Goal: Transaction & Acquisition: Subscribe to service/newsletter

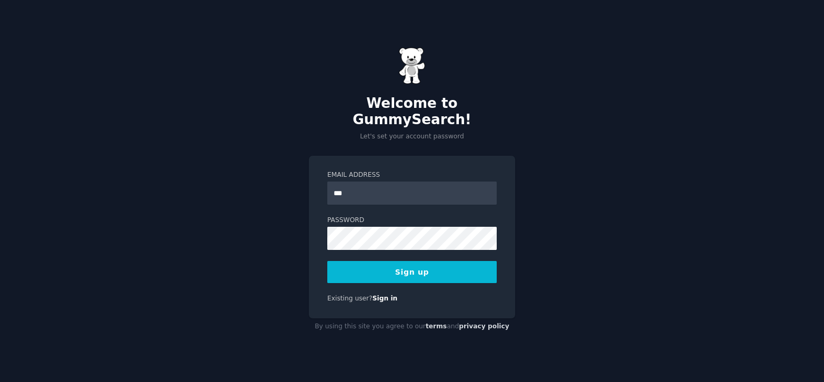
type input "**********"
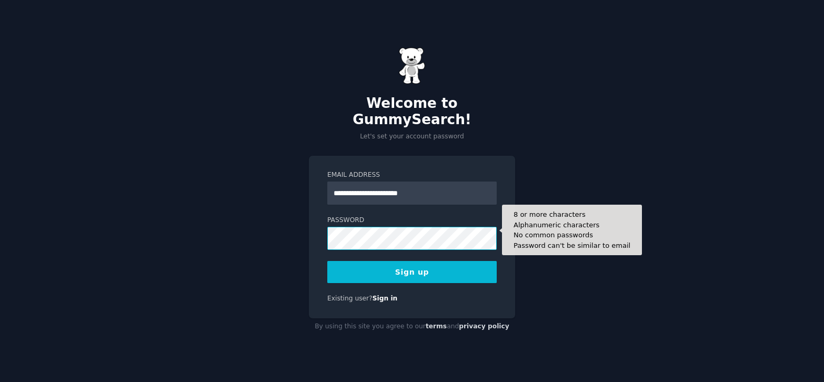
click at [327, 261] on button "Sign up" at bounding box center [411, 272] width 169 height 22
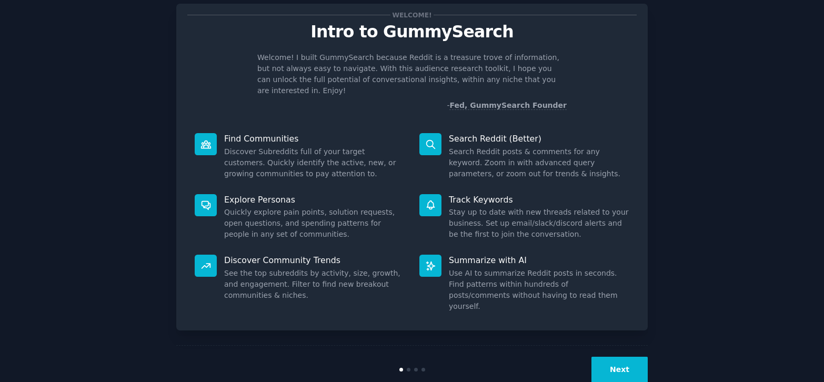
scroll to position [30, 0]
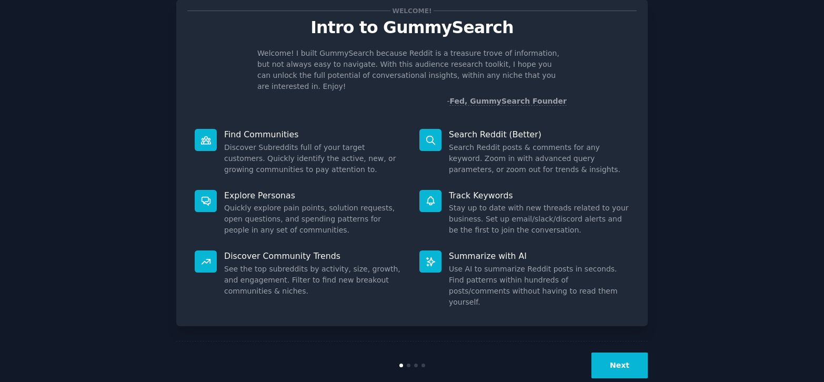
click at [618, 353] on button "Next" at bounding box center [619, 366] width 56 height 26
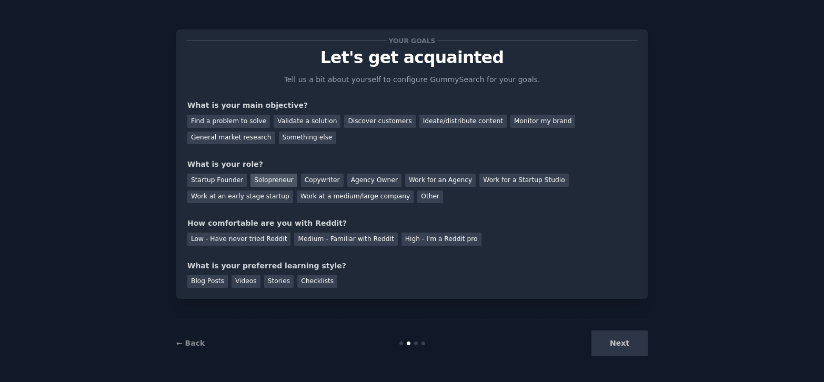
click at [286, 175] on div "Solopreneur" at bounding box center [273, 180] width 46 height 13
click at [298, 240] on div "Medium - Familiar with Reddit" at bounding box center [345, 239] width 103 height 13
click at [223, 279] on div "Blog Posts" at bounding box center [207, 281] width 41 height 13
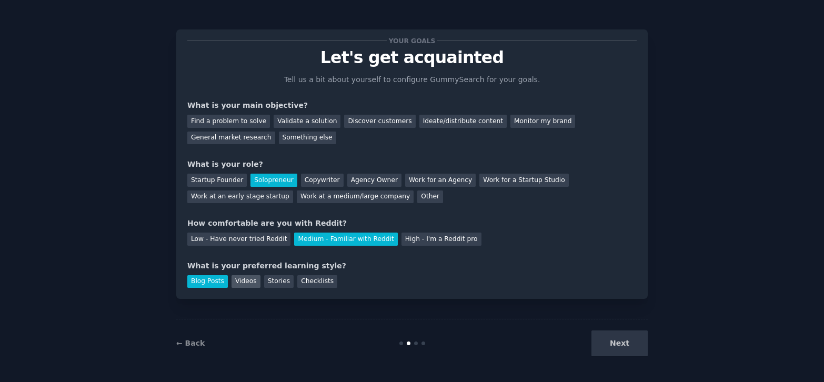
click at [240, 280] on div "Videos" at bounding box center [246, 281] width 29 height 13
click at [214, 279] on div "Blog Posts" at bounding box center [207, 281] width 41 height 13
click at [238, 123] on div "Find a problem to solve" at bounding box center [228, 121] width 83 height 13
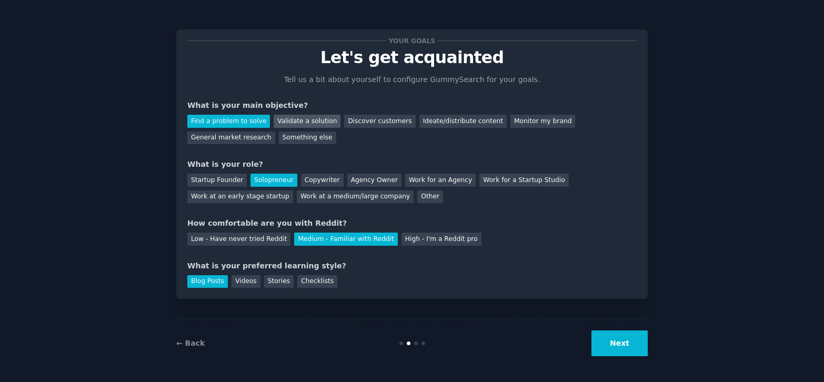
click at [287, 126] on div "Validate a solution" at bounding box center [307, 121] width 67 height 13
click at [250, 121] on div "Find a problem to solve" at bounding box center [228, 121] width 83 height 13
click at [222, 136] on div "General market research" at bounding box center [231, 138] width 88 height 13
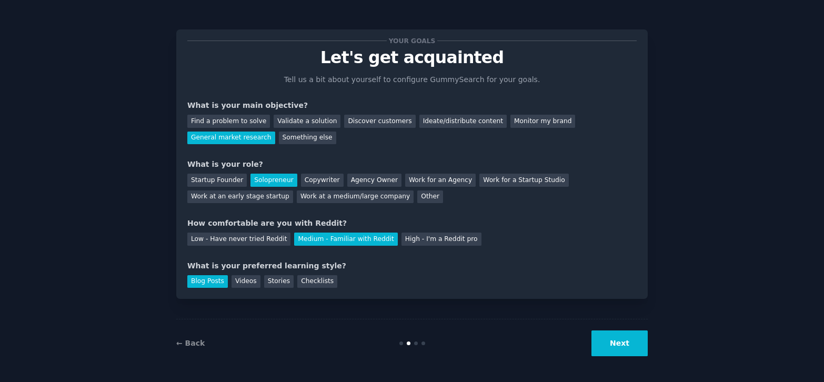
click at [606, 344] on button "Next" at bounding box center [619, 343] width 56 height 26
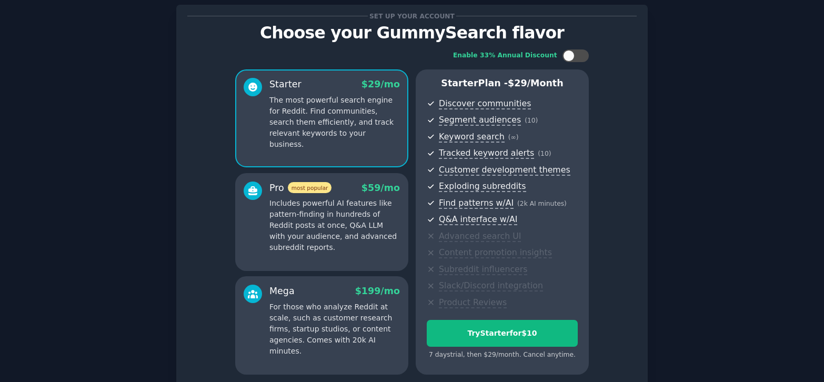
scroll to position [117, 0]
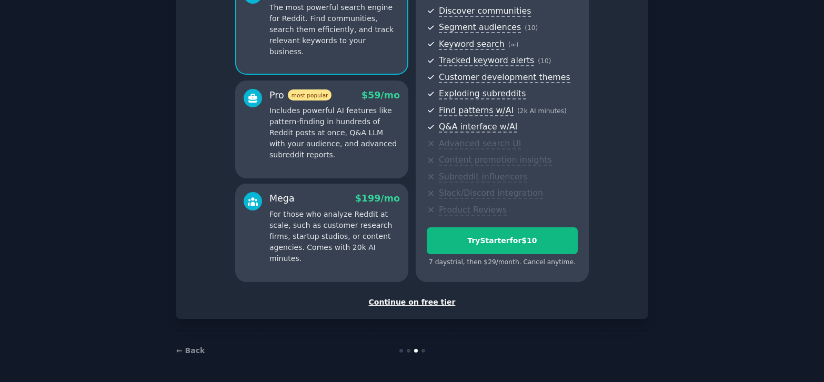
click at [384, 307] on div "Continue on free tier" at bounding box center [411, 302] width 449 height 11
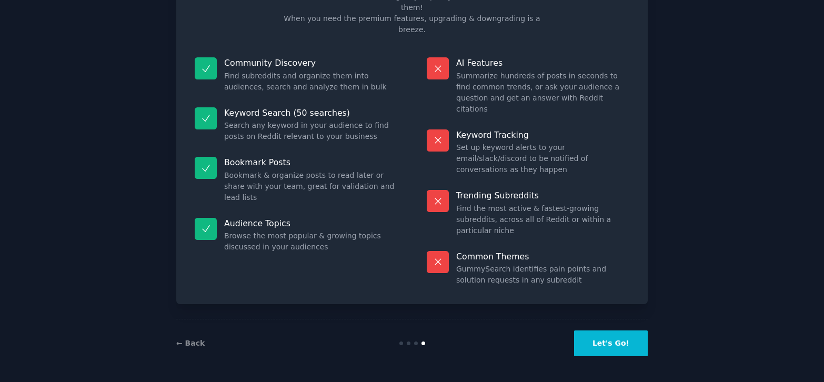
scroll to position [28, 0]
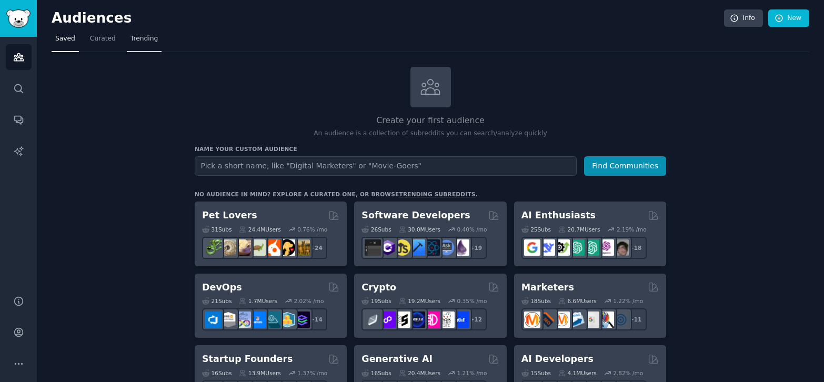
click at [149, 34] on span "Trending" at bounding box center [144, 38] width 27 height 9
